Goal: Task Accomplishment & Management: Use online tool/utility

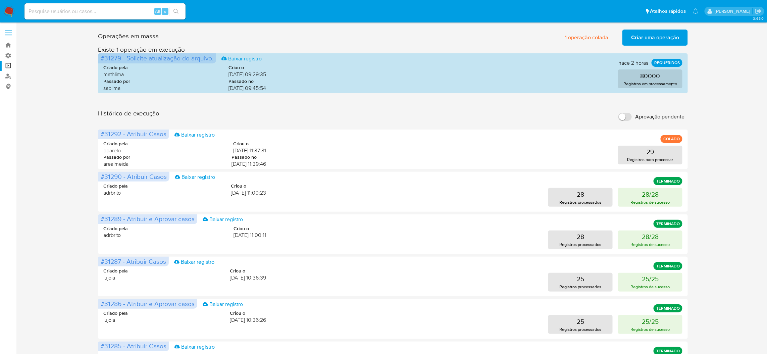
click at [636, 39] on span "Criar uma operação" at bounding box center [655, 37] width 48 height 15
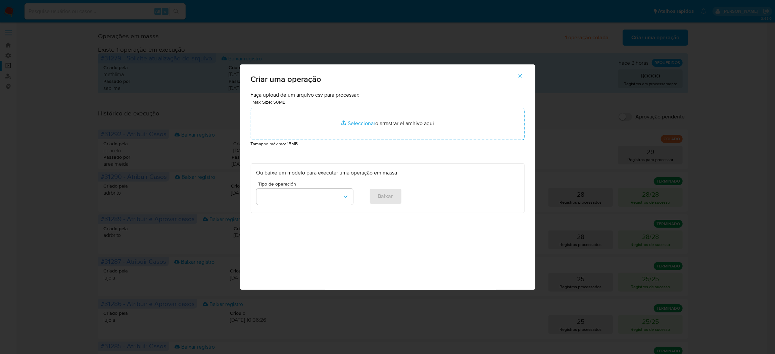
click at [353, 147] on p "Tamanho máximo: 15MB" at bounding box center [388, 143] width 274 height 7
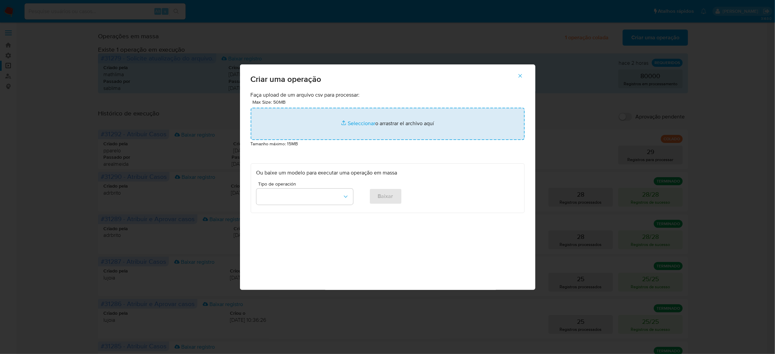
click at [357, 140] on input "file" at bounding box center [388, 124] width 274 height 32
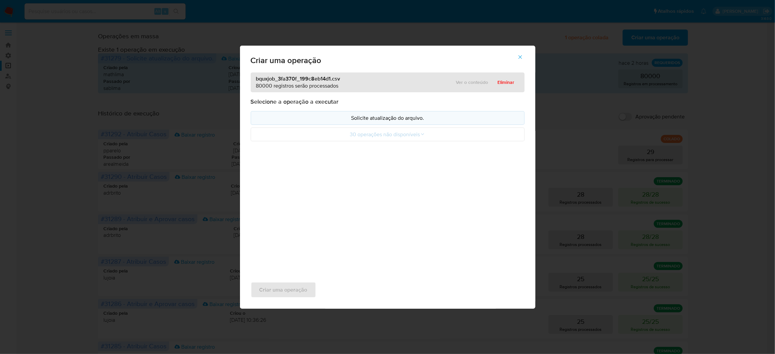
click at [388, 122] on p "Solicite atualização do arquivo." at bounding box center [387, 118] width 262 height 8
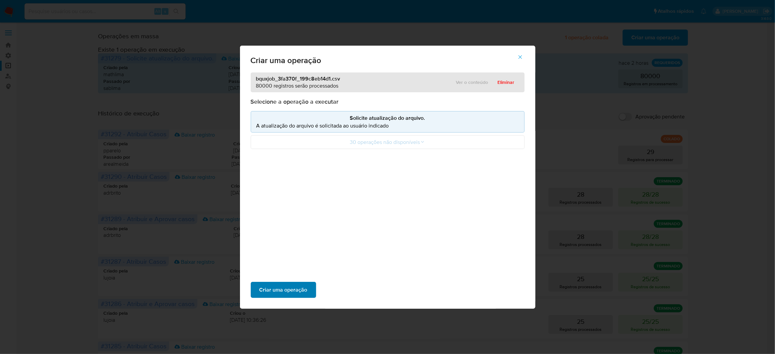
click at [307, 283] on span "Criar uma operação" at bounding box center [283, 290] width 48 height 15
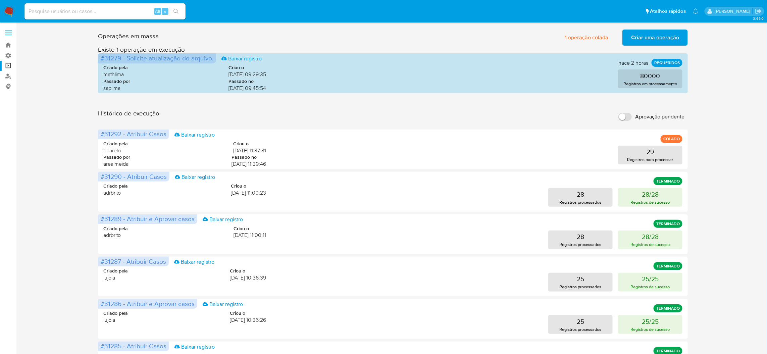
click at [627, 113] on input "Aprovação pendente" at bounding box center [625, 117] width 13 height 8
checkbox input "true"
